Goal: Information Seeking & Learning: Learn about a topic

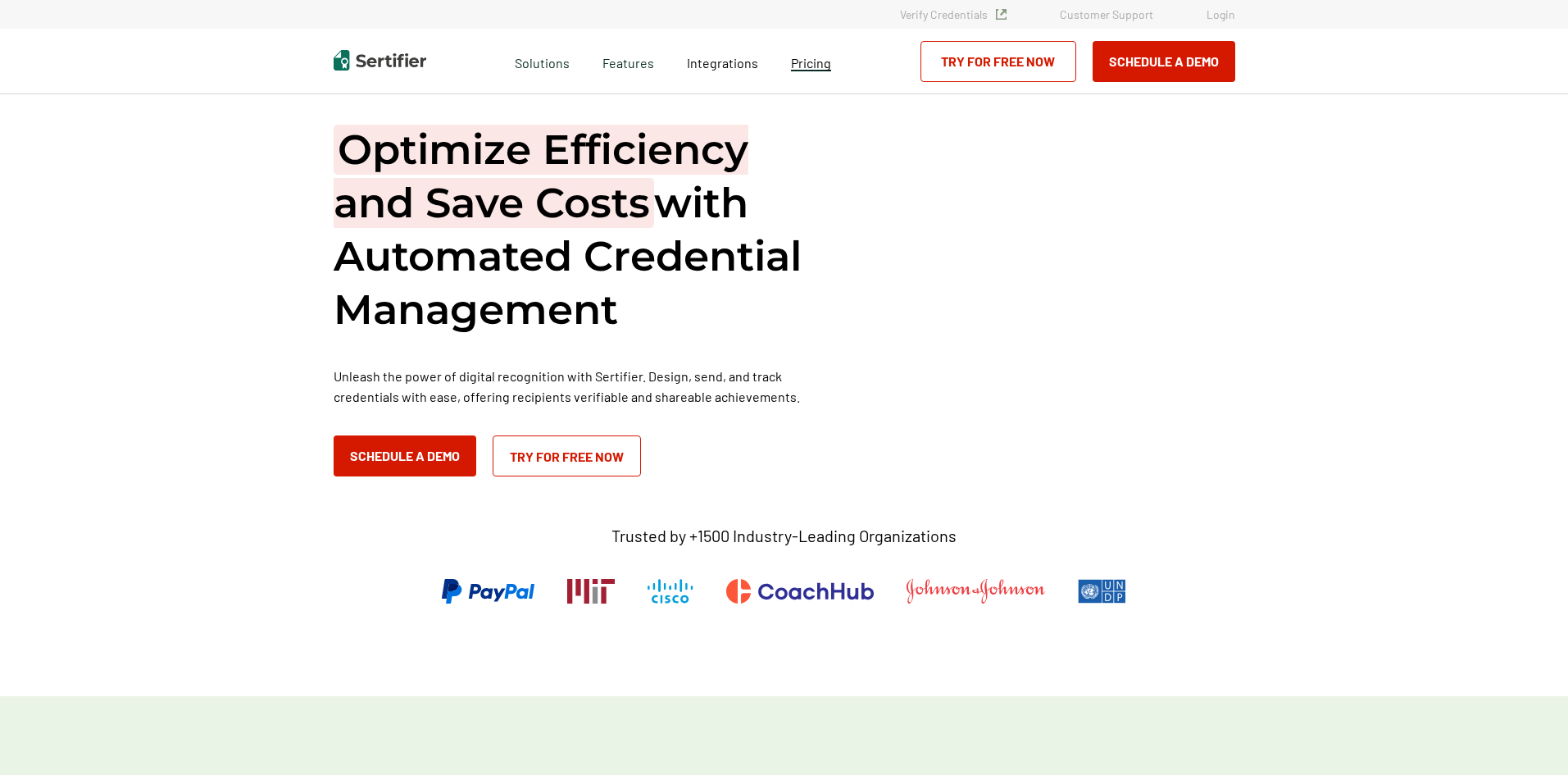
click at [827, 67] on span "Pricing" at bounding box center [811, 62] width 40 height 15
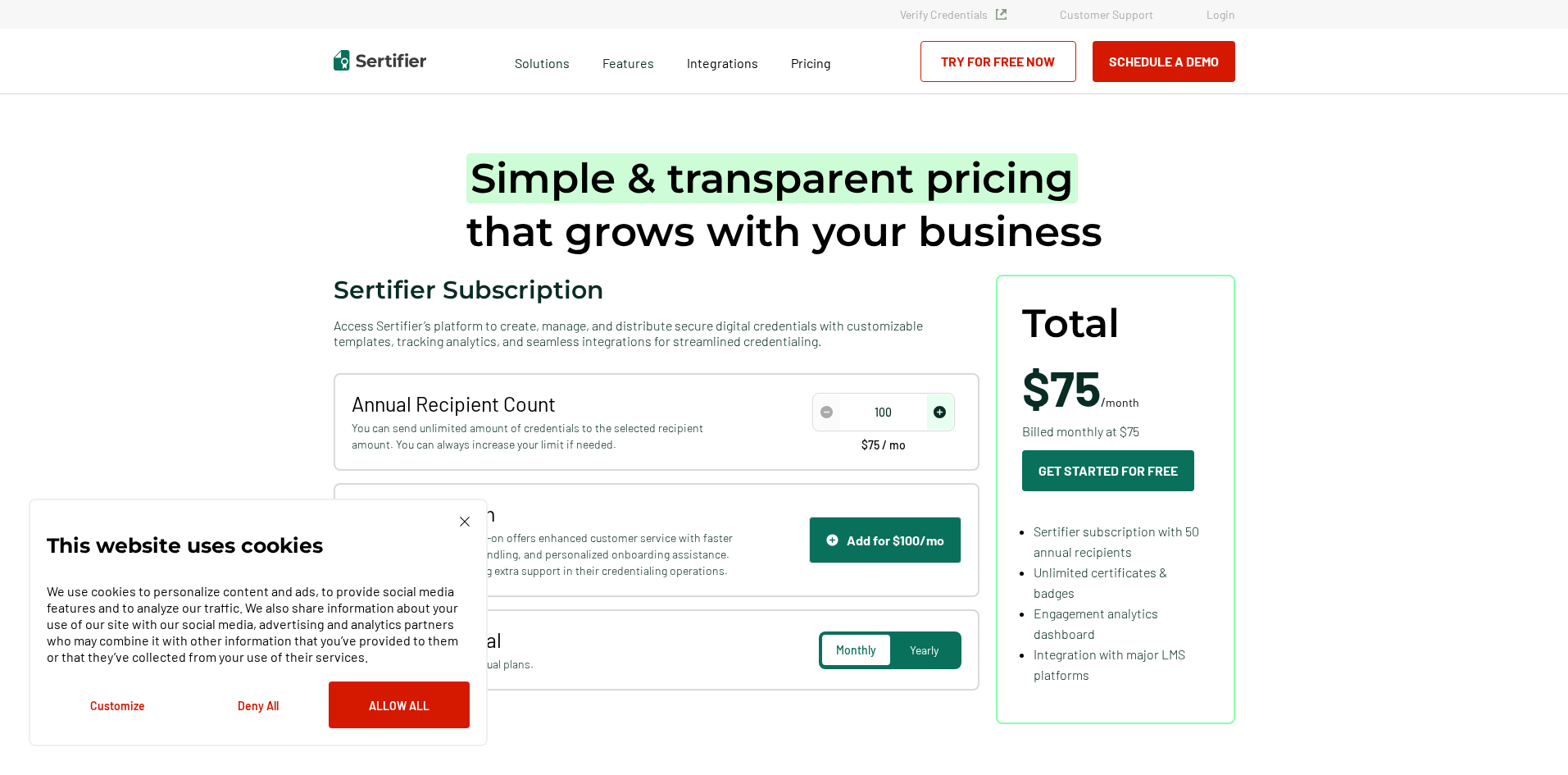
click at [949, 420] on span "increase number" at bounding box center [940, 412] width 26 height 35
click at [946, 419] on span "increase number" at bounding box center [940, 412] width 26 height 35
click at [945, 420] on span "increase number" at bounding box center [940, 412] width 26 height 35
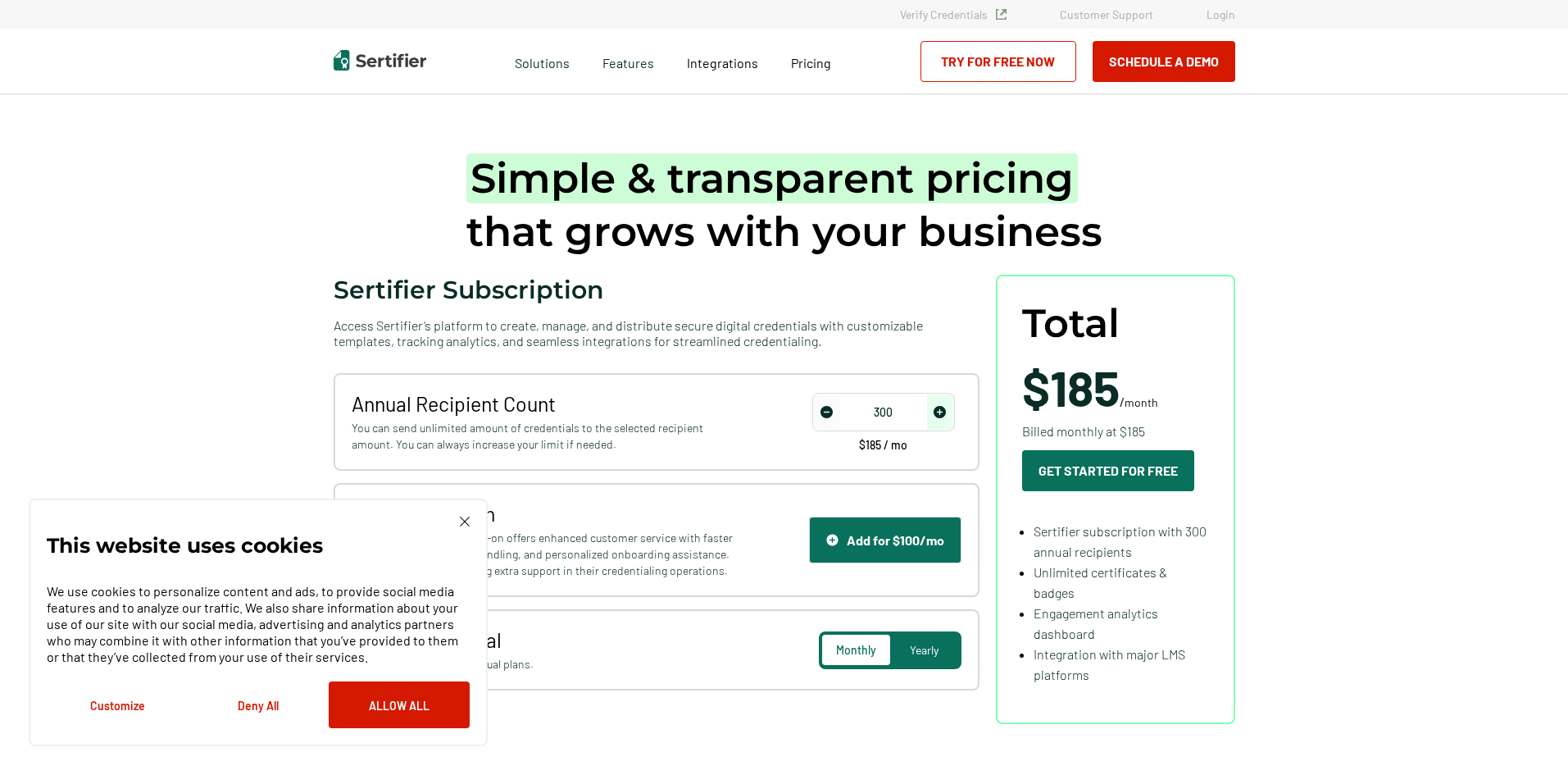
type input "350"
click at [945, 420] on span "increase number" at bounding box center [940, 412] width 26 height 35
